Goal: Task Accomplishment & Management: Complete application form

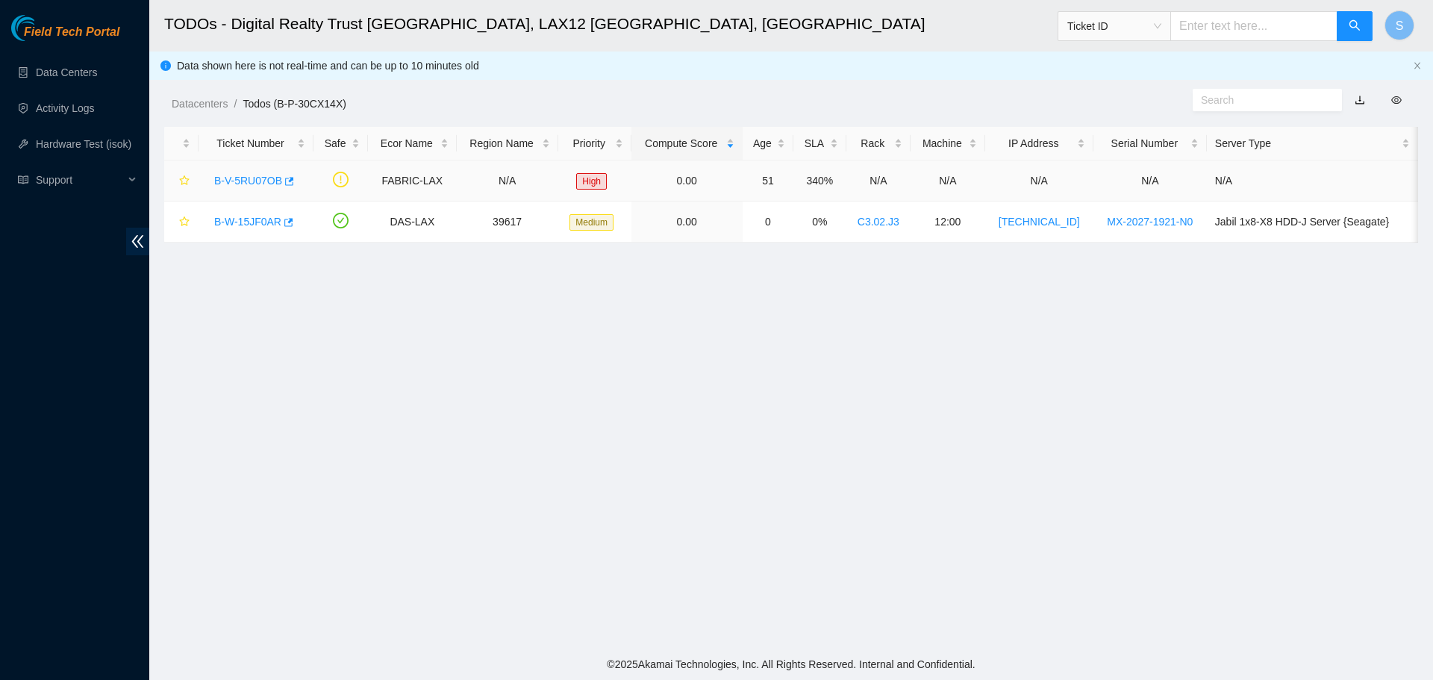
click at [206, 178] on td "B-V-5RU07OB" at bounding box center [256, 181] width 115 height 41
click at [216, 180] on link "B-V-5RU07OB" at bounding box center [248, 181] width 68 height 12
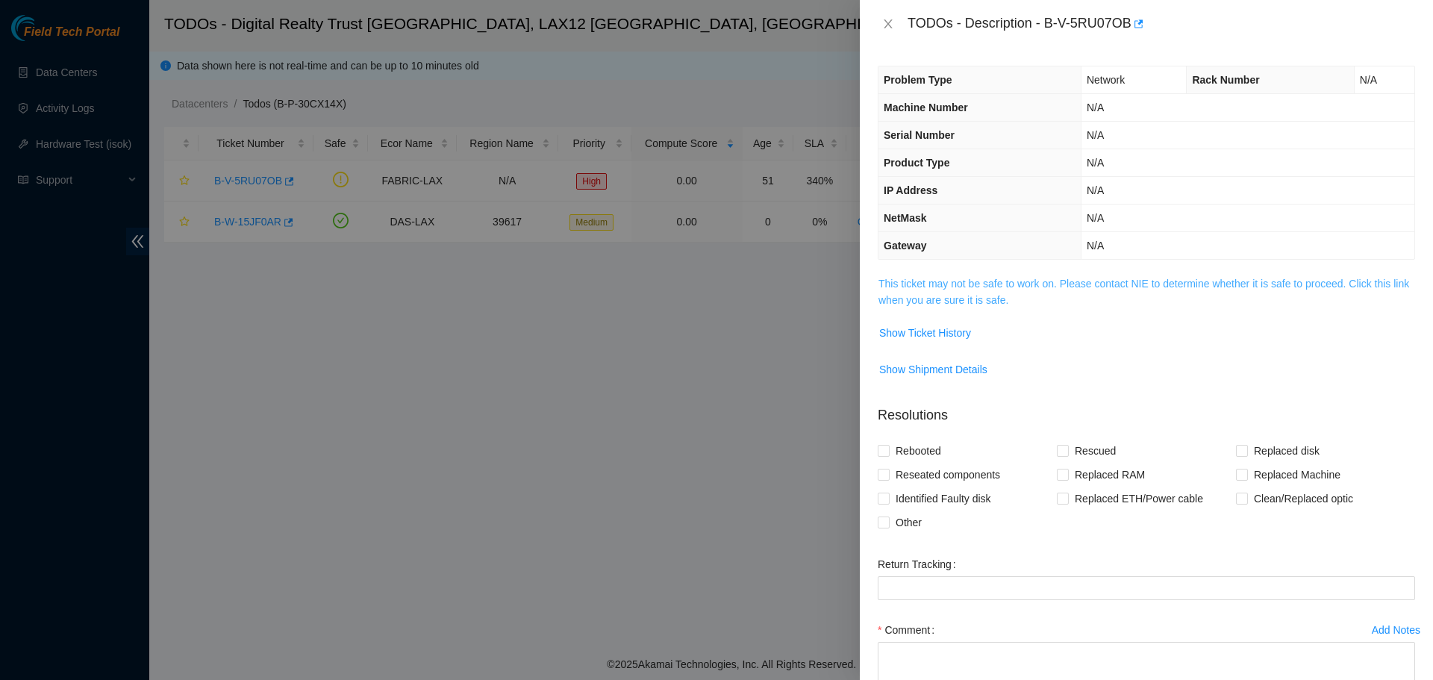
click at [1042, 280] on link "This ticket may not be safe to work on. Please contact NIE to determine whether…" at bounding box center [1144, 292] width 531 height 28
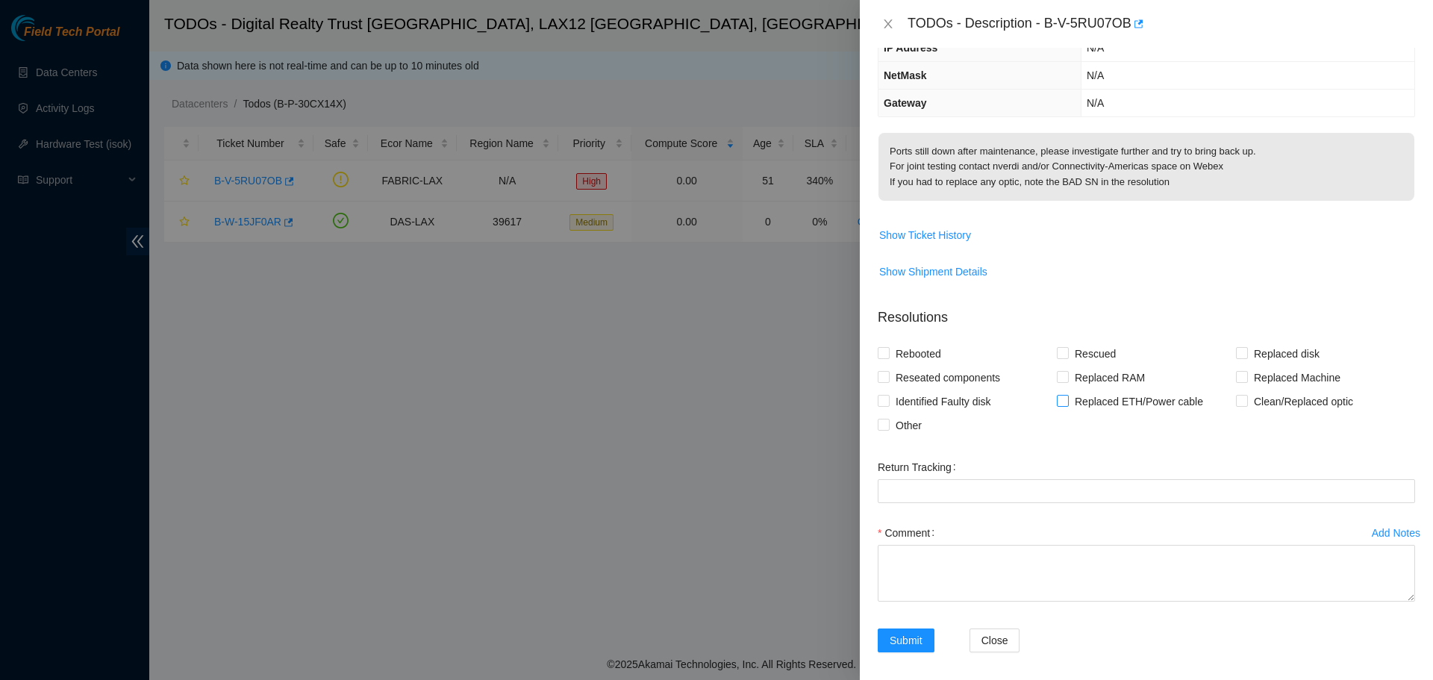
scroll to position [149, 0]
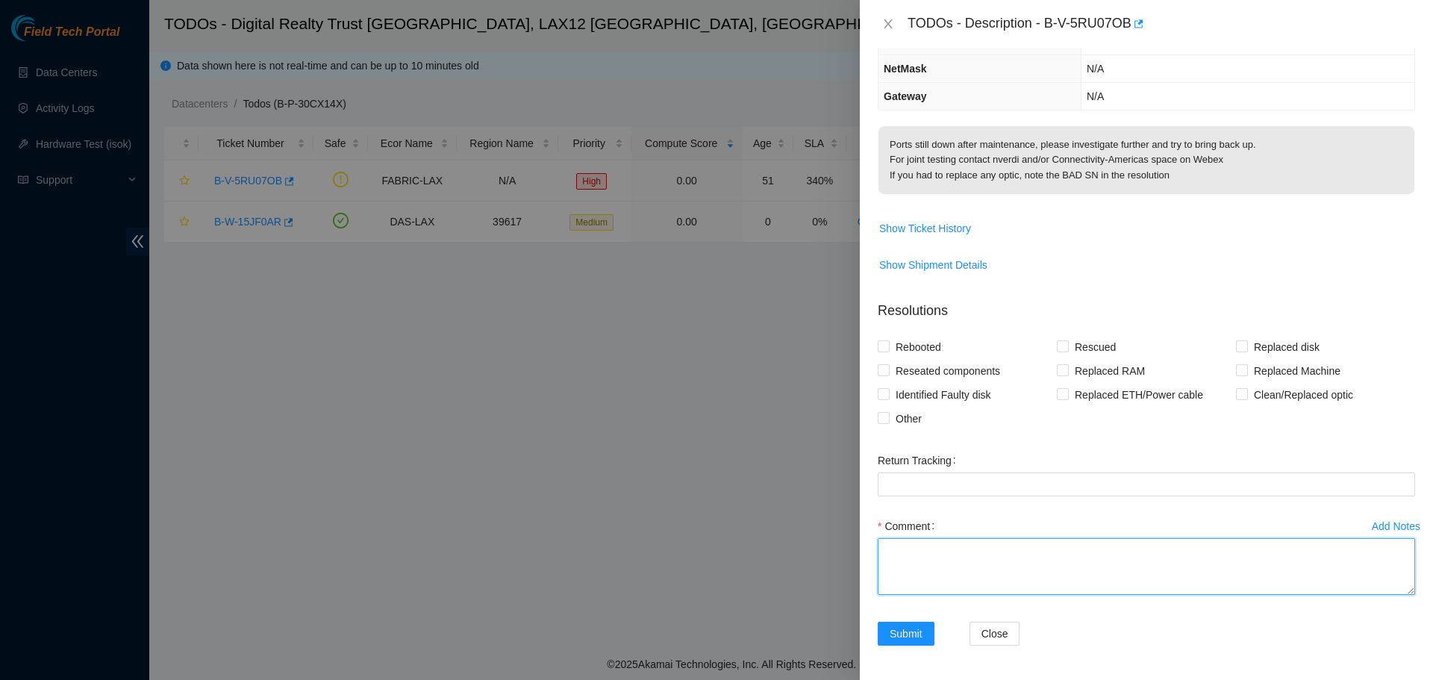
click at [985, 560] on textarea "Comment" at bounding box center [1147, 566] width 538 height 57
click at [1024, 571] on textarea "Comment" at bounding box center [1147, 566] width 538 height 57
paste textarea "B-V-5RU07OB FABRIC-LAX N/A High 0.00 51 340% N/A N/A N/A N/A N/A Side A: fqdn_r…"
type textarea "B-V-5RU07OB FABRIC-LAX N/A High 0.00 51 340% N/A N/A N/A N/A N/A Side A: fqdn_r…"
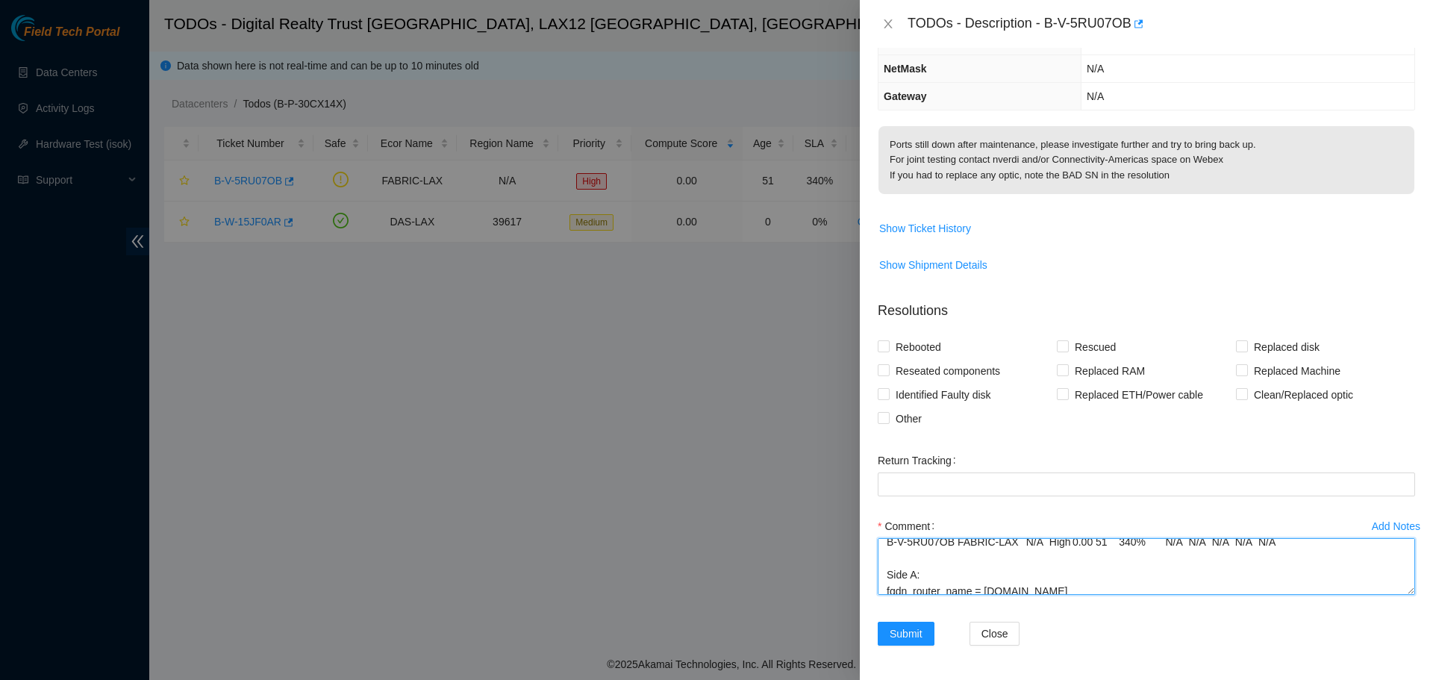
scroll to position [0, 0]
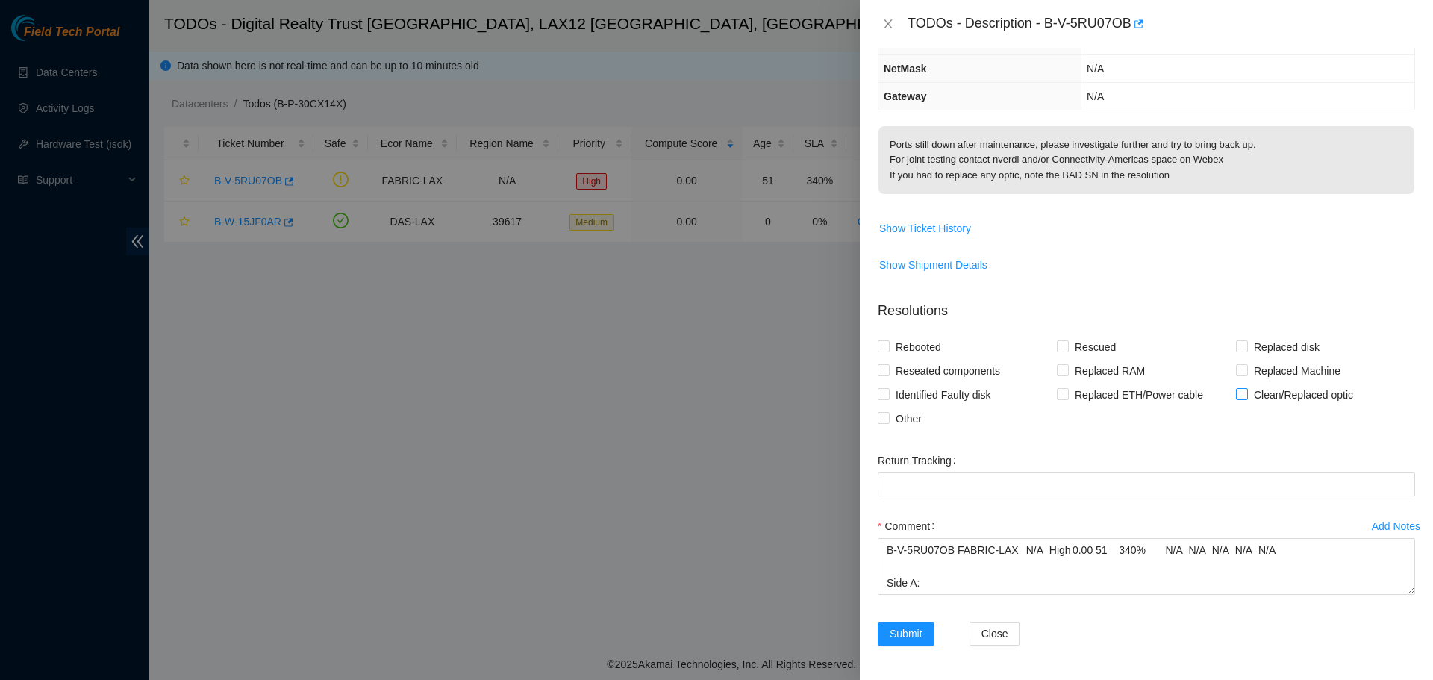
click at [1260, 397] on span "Clean/Replaced optic" at bounding box center [1303, 395] width 111 height 24
click at [1247, 397] on input "Clean/Replaced optic" at bounding box center [1241, 393] width 10 height 10
checkbox input "true"
click at [915, 373] on span "Reseated components" at bounding box center [948, 371] width 116 height 24
click at [888, 373] on input "Reseated components" at bounding box center [883, 369] width 10 height 10
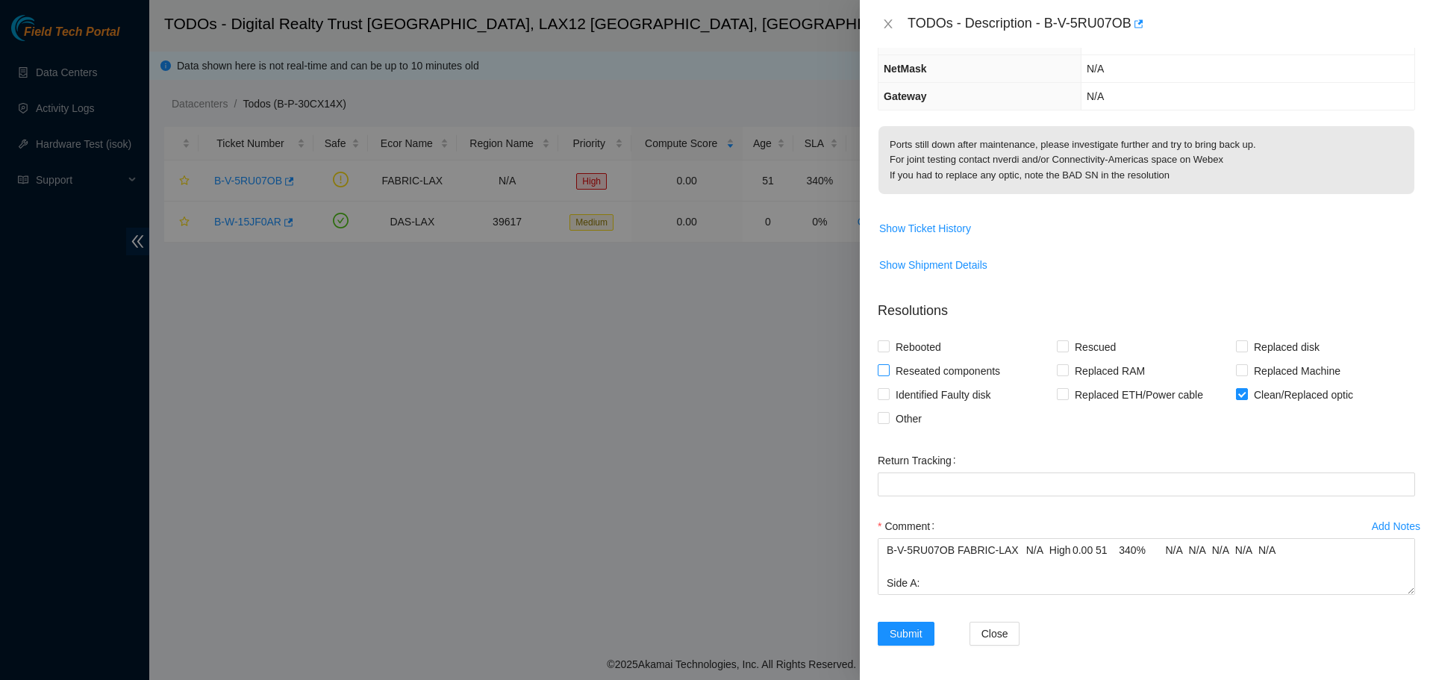
checkbox input "true"
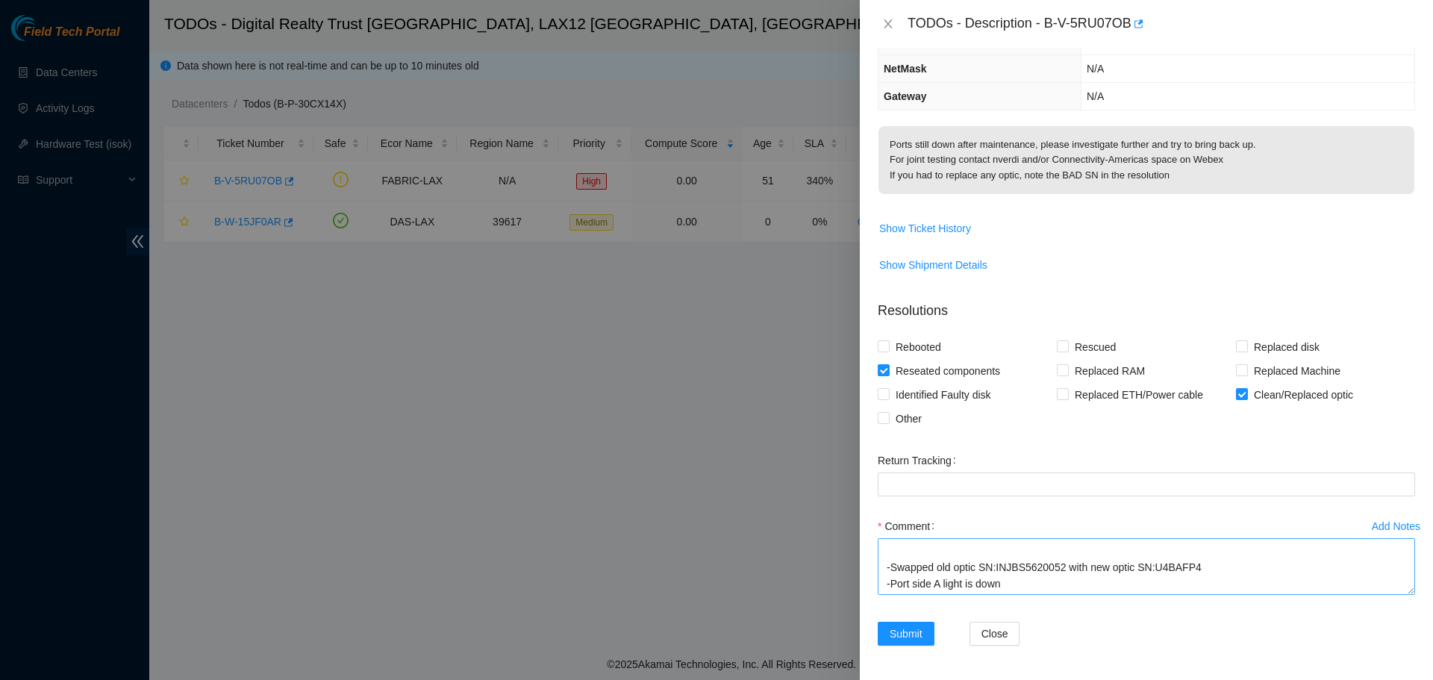
scroll to position [328, 0]
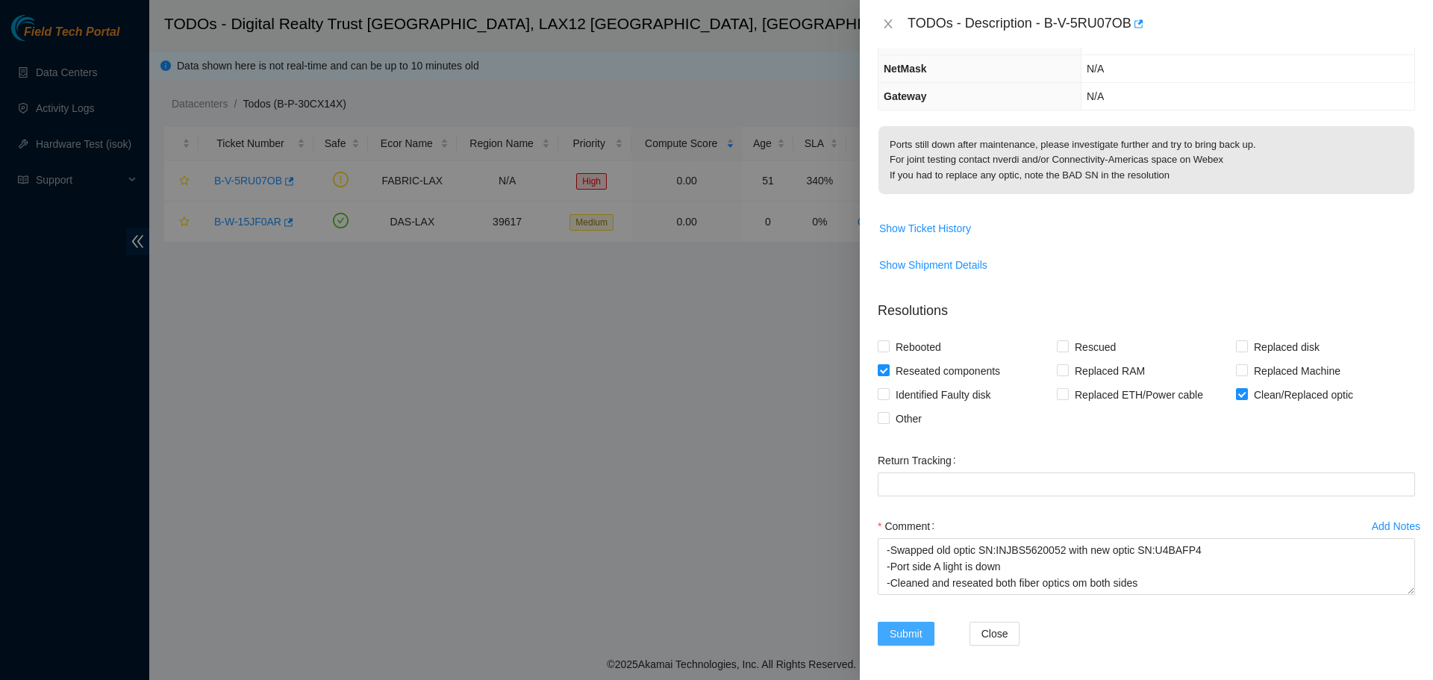
click at [911, 636] on span "Submit" at bounding box center [906, 634] width 33 height 16
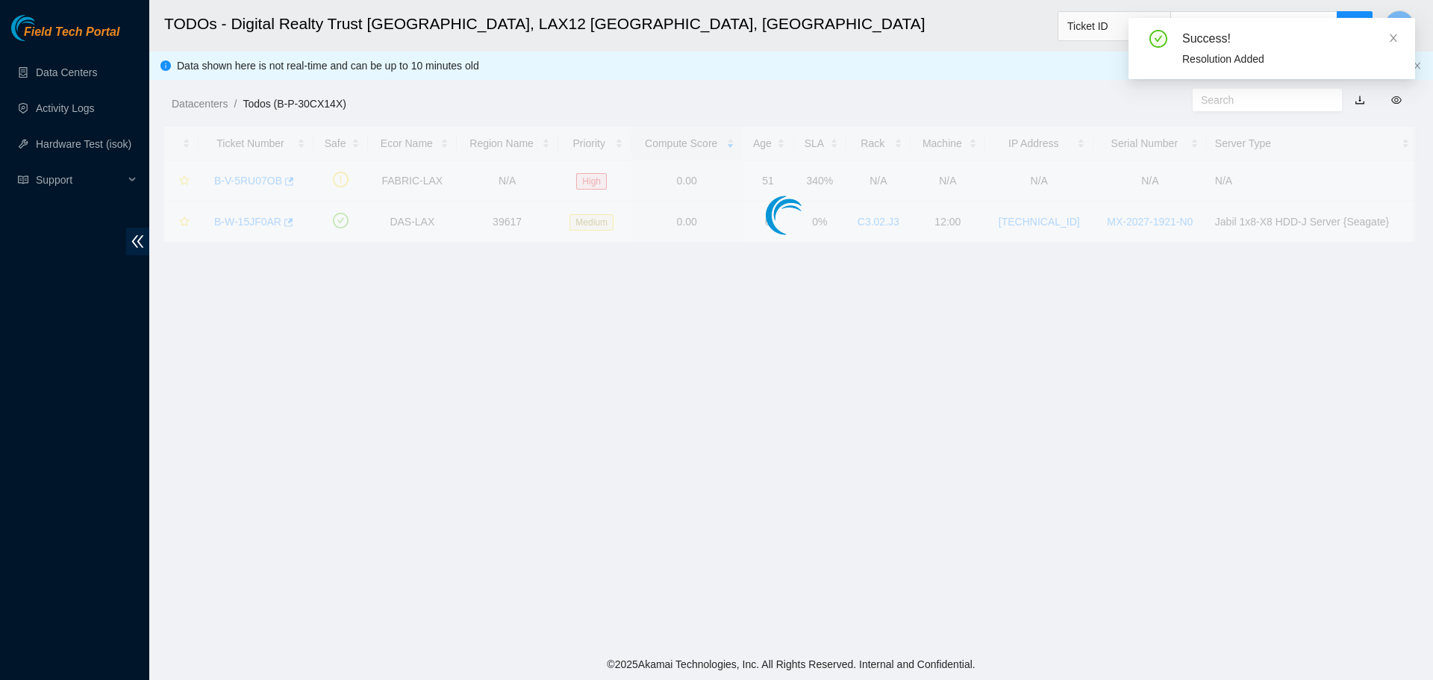
scroll to position [199, 0]
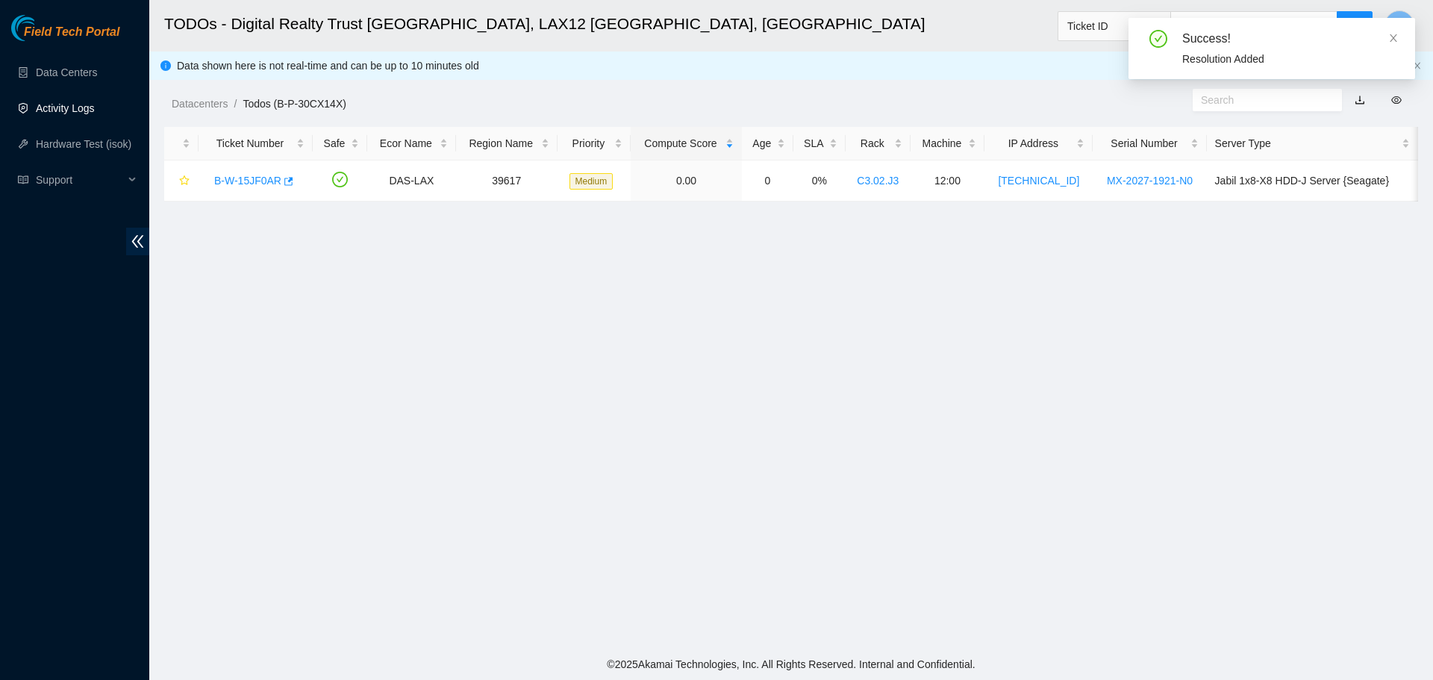
click at [80, 102] on link "Activity Logs" at bounding box center [65, 108] width 59 height 12
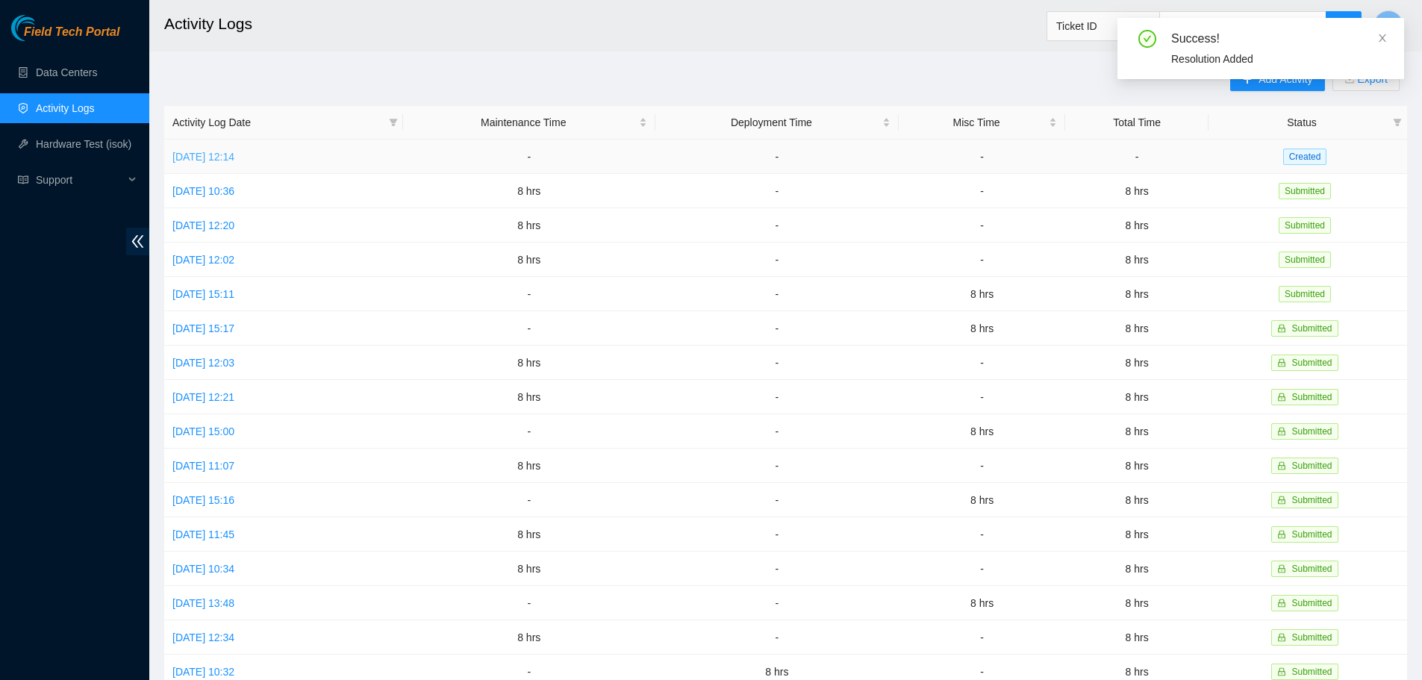
click at [234, 154] on link "[DATE] 12:14" at bounding box center [203, 157] width 62 height 12
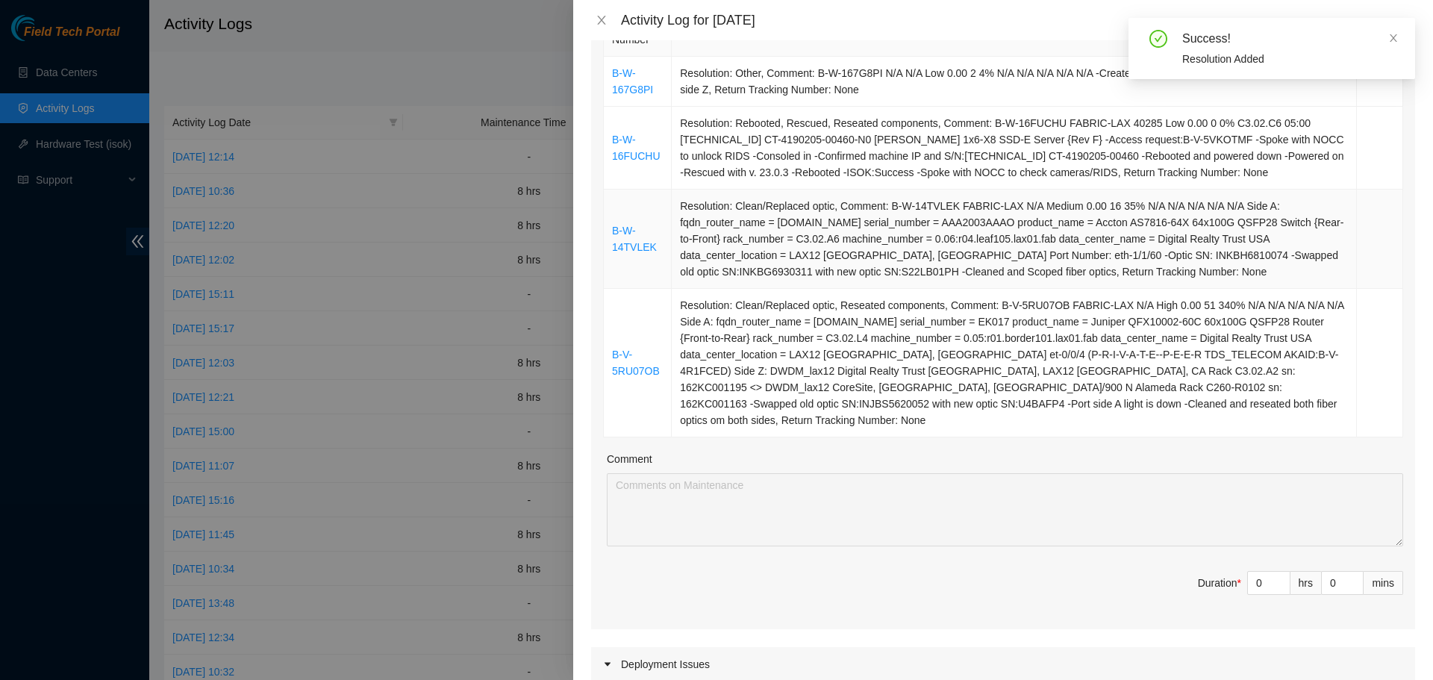
scroll to position [523, 0]
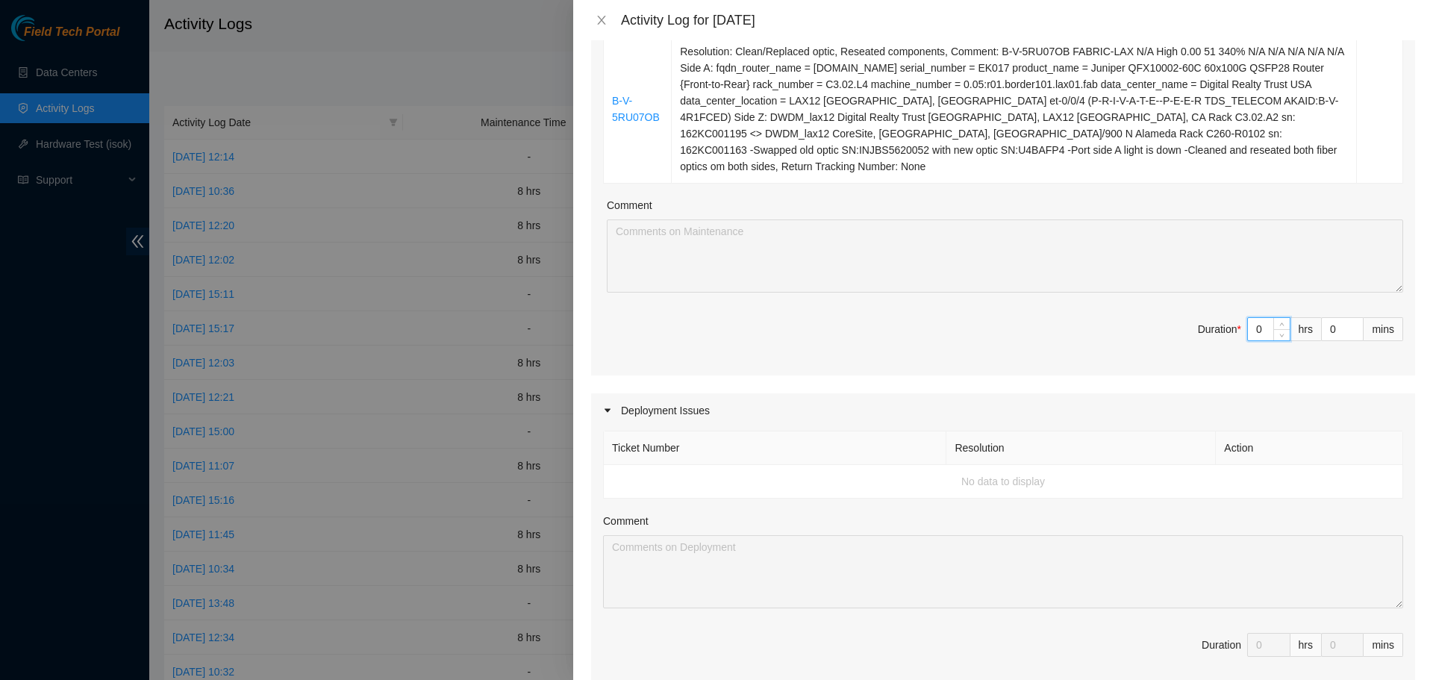
click at [1248, 318] on input "0" at bounding box center [1269, 329] width 42 height 22
click at [1254, 318] on input "0" at bounding box center [1269, 329] width 42 height 22
type input "8"
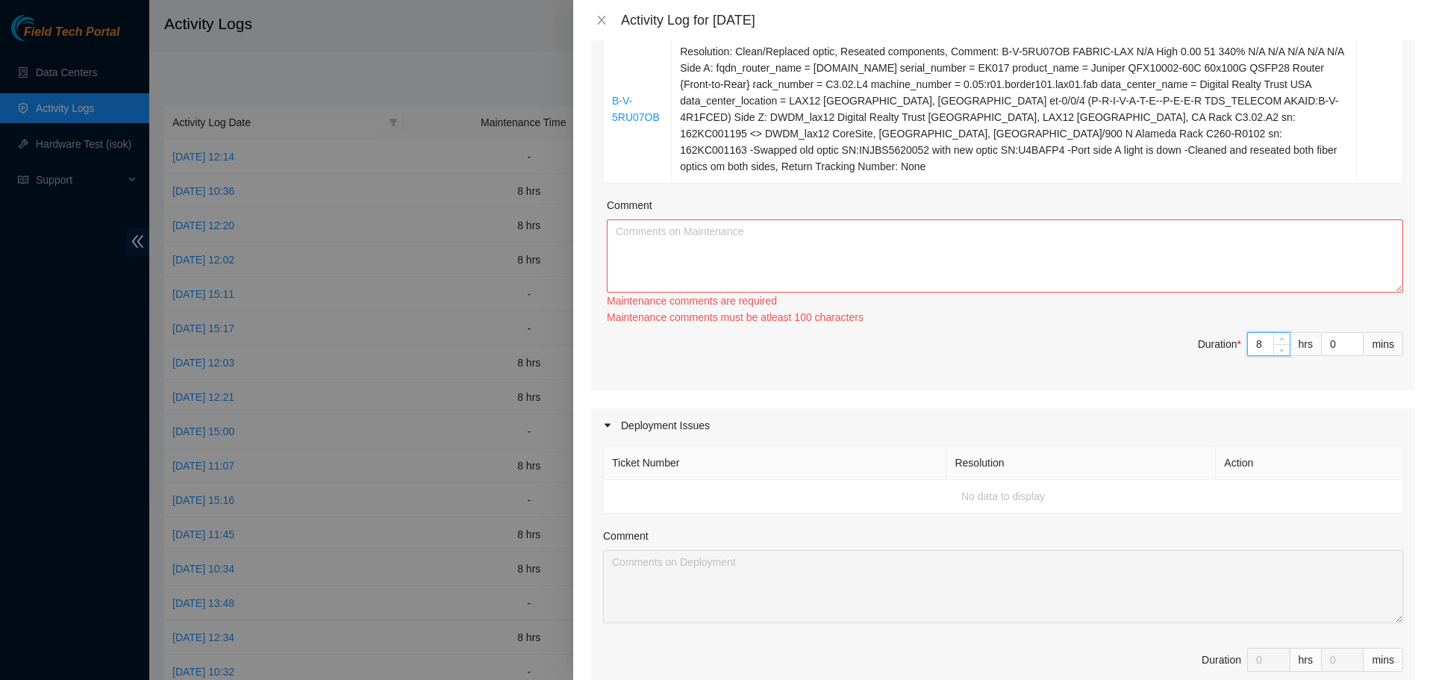
type input "8"
click at [993, 238] on textarea "Comment" at bounding box center [1005, 255] width 797 height 73
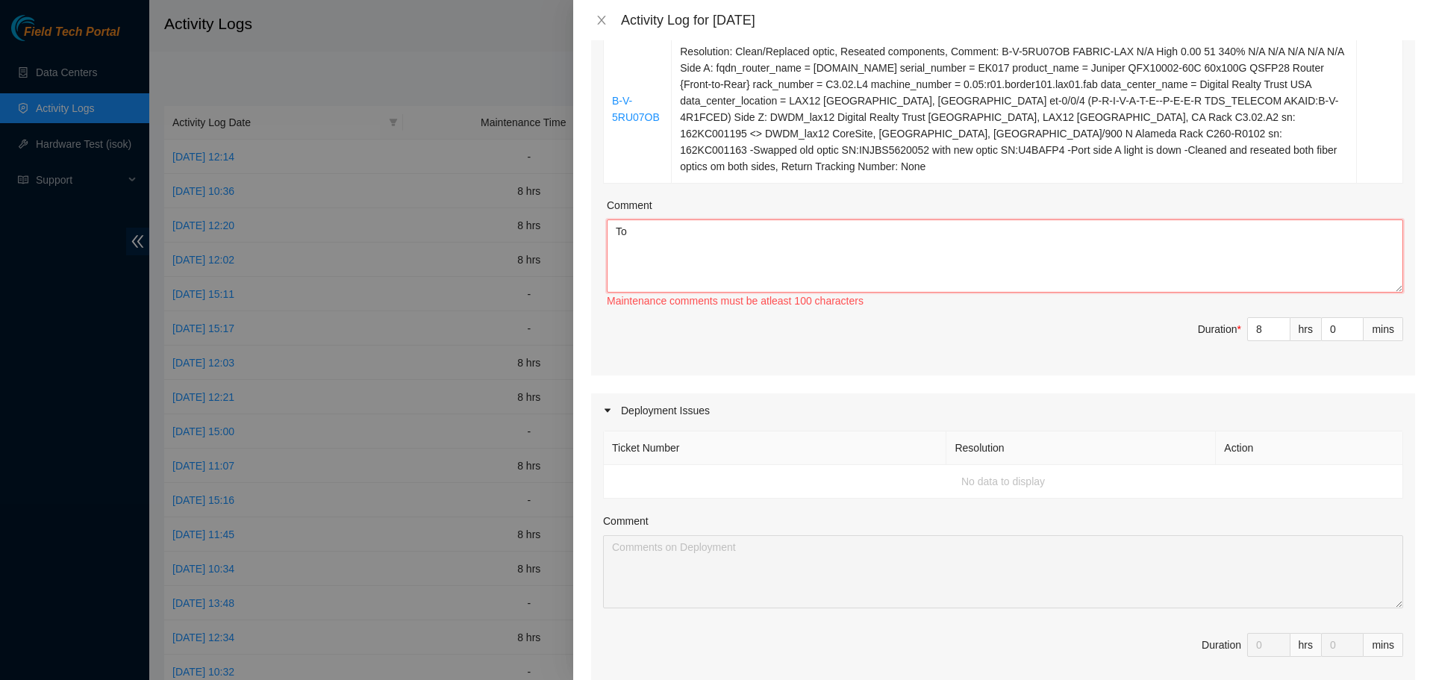
type textarea "T"
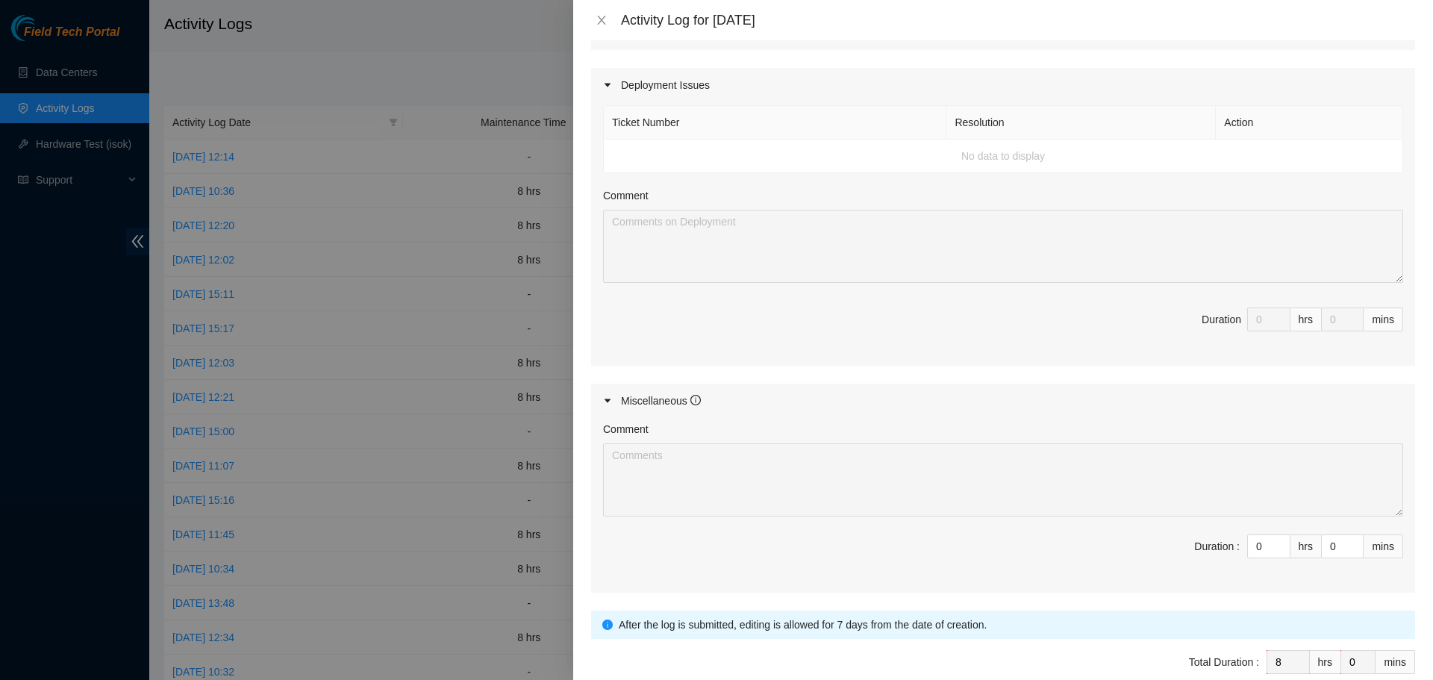
scroll to position [908, 0]
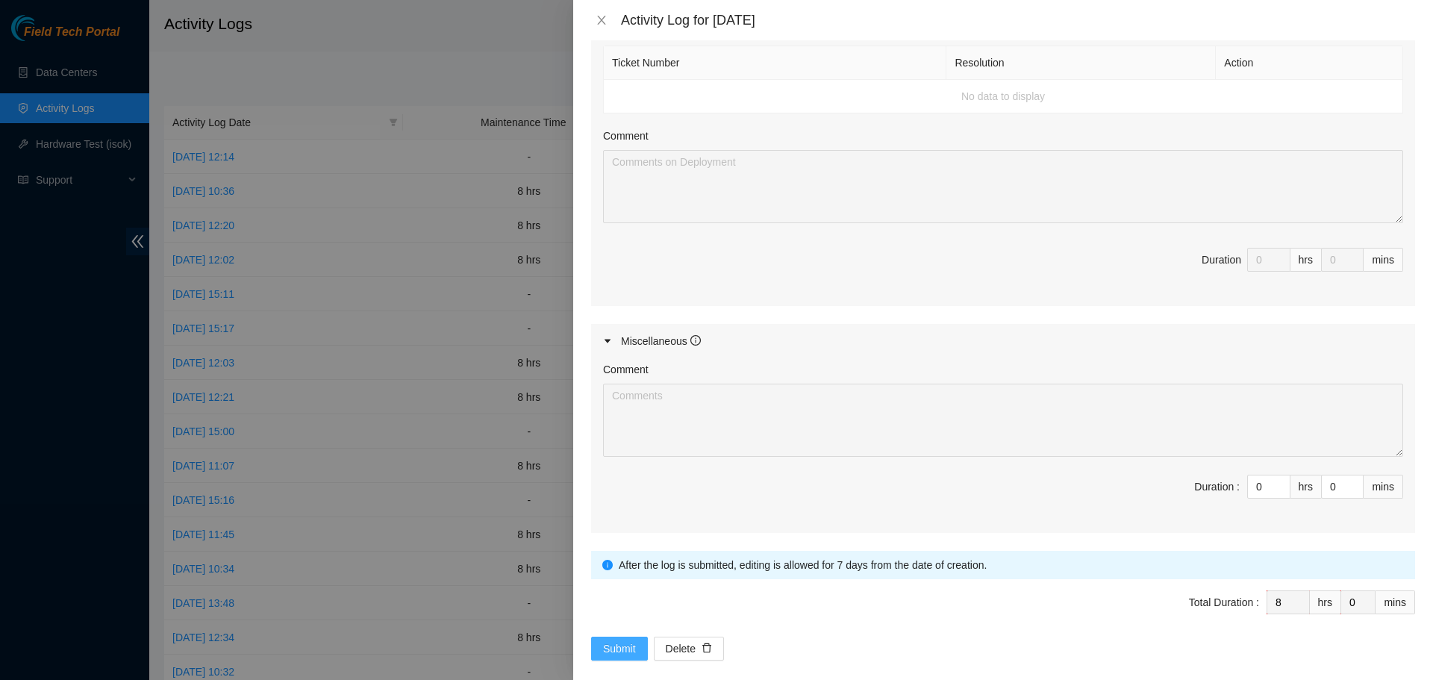
type textarea "I started my day logging into my akamai field tech portal and was asked by engi…"
click at [635, 637] on button "Submit" at bounding box center [619, 649] width 57 height 24
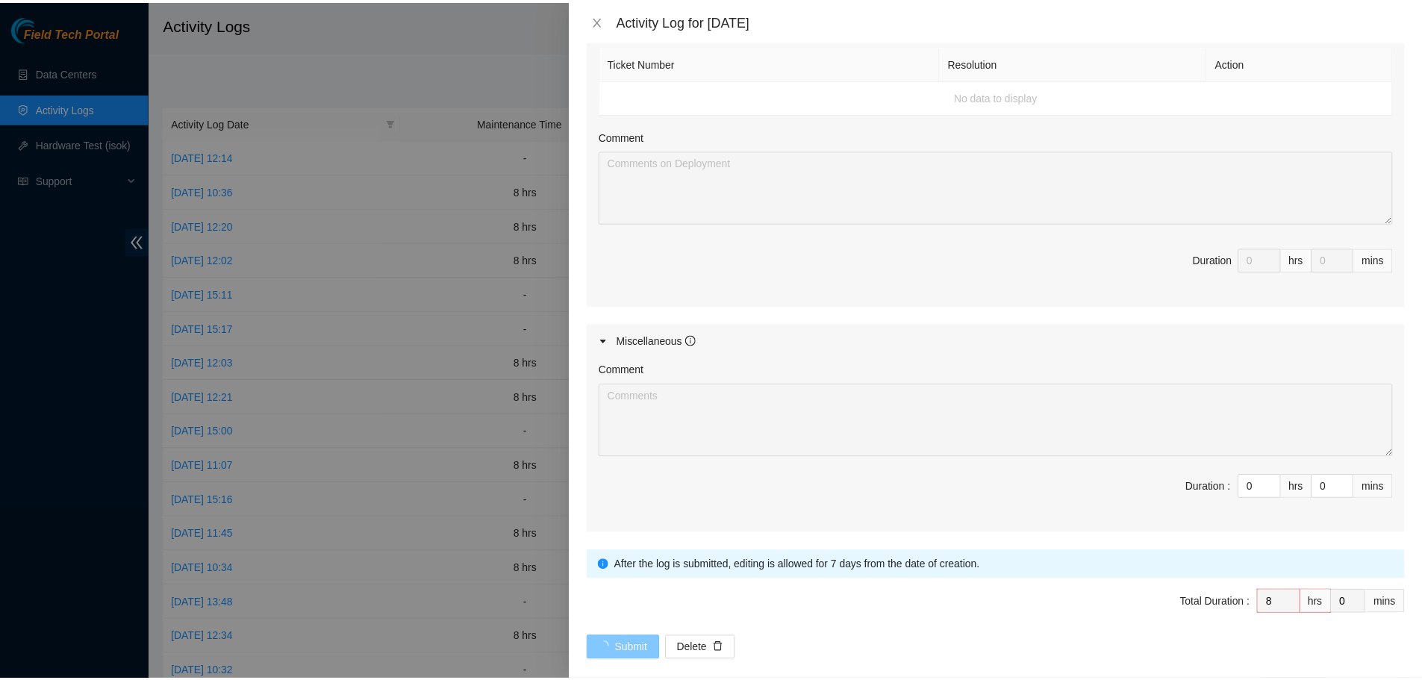
scroll to position [0, 0]
